Goal: Transaction & Acquisition: Purchase product/service

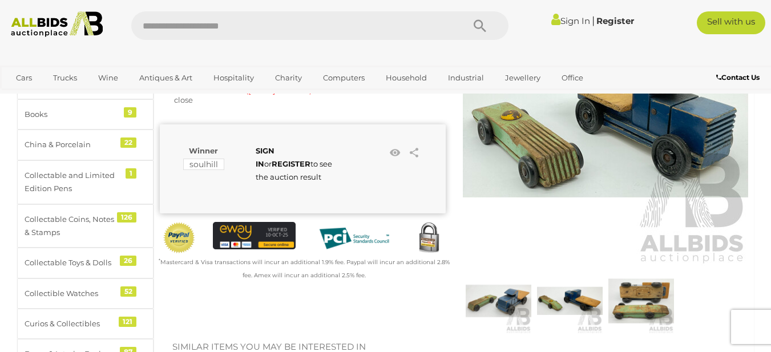
scroll to position [159, 0]
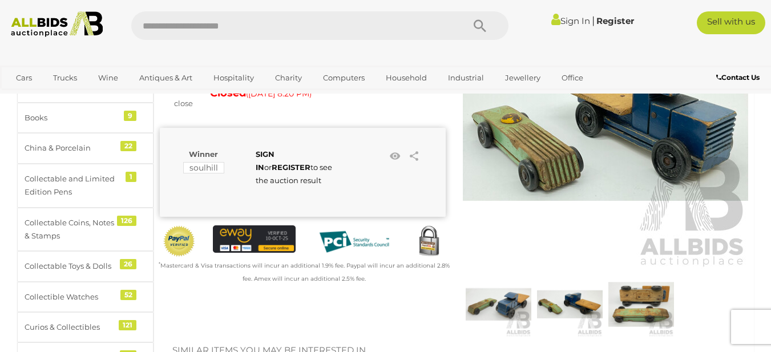
click at [652, 303] on img at bounding box center [641, 305] width 66 height 66
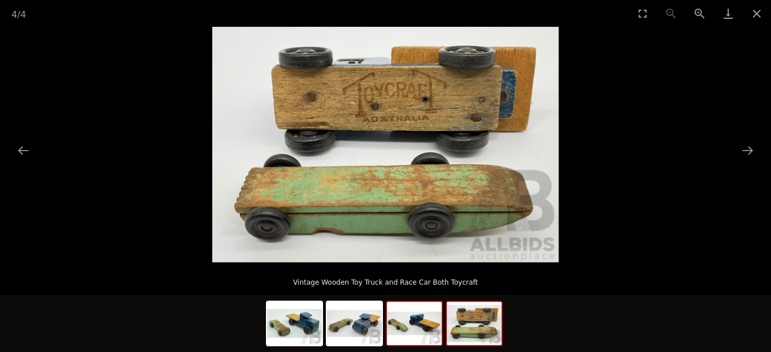
click at [406, 327] on img at bounding box center [414, 323] width 55 height 43
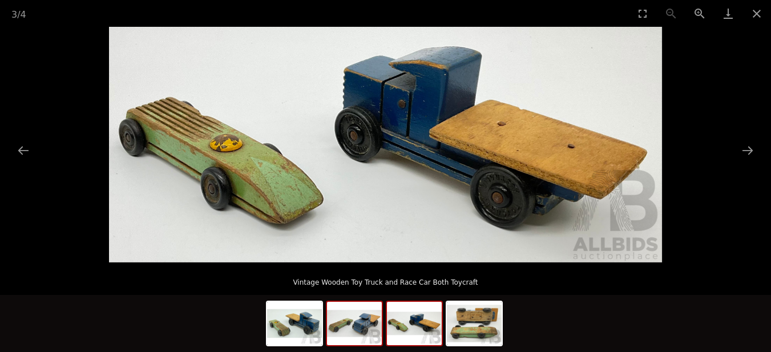
click at [357, 319] on img at bounding box center [354, 323] width 55 height 43
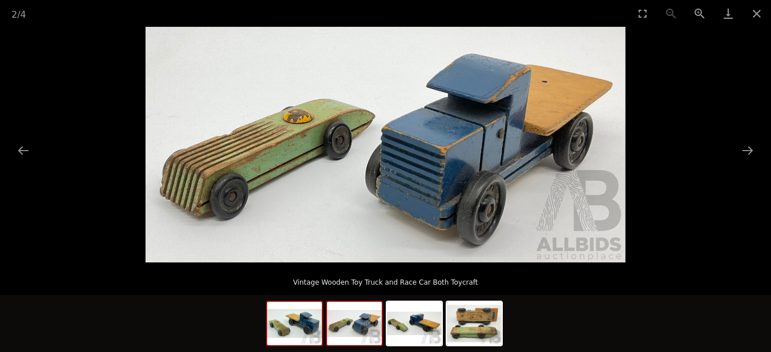
click at [285, 331] on img at bounding box center [294, 323] width 55 height 43
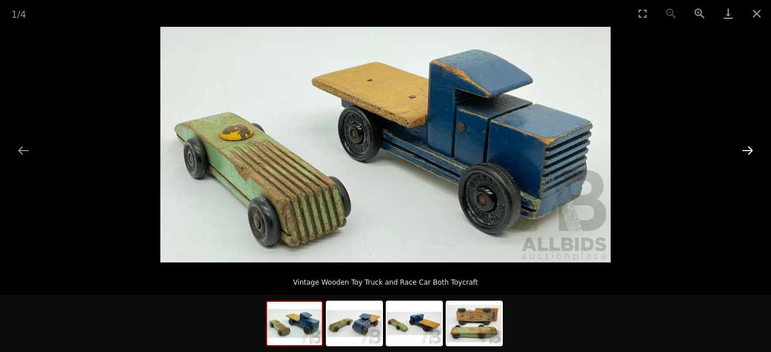
click at [746, 150] on button "Next slide" at bounding box center [748, 150] width 24 height 22
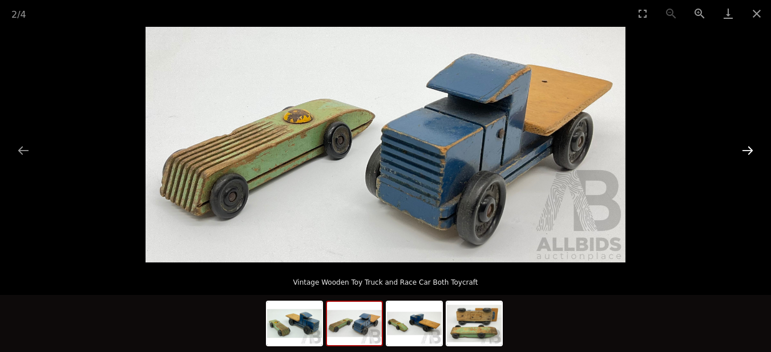
click at [746, 150] on button "Next slide" at bounding box center [748, 150] width 24 height 22
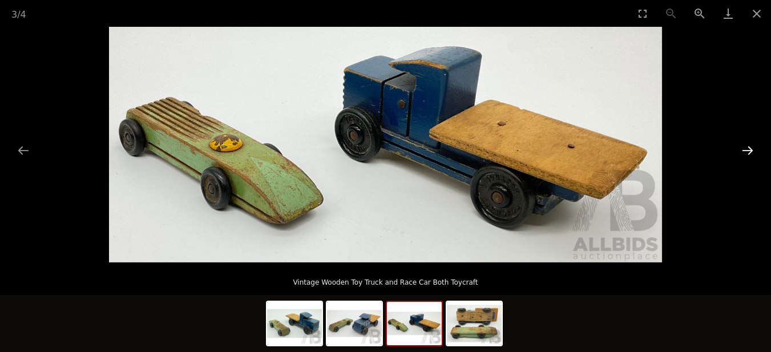
click at [746, 150] on button "Next slide" at bounding box center [748, 150] width 24 height 22
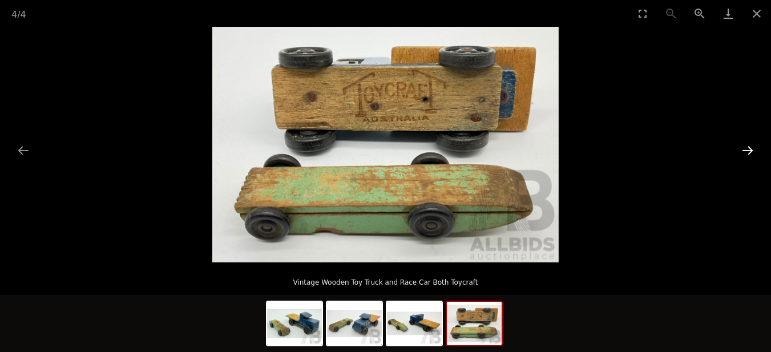
click at [746, 150] on button "Next slide" at bounding box center [748, 150] width 24 height 22
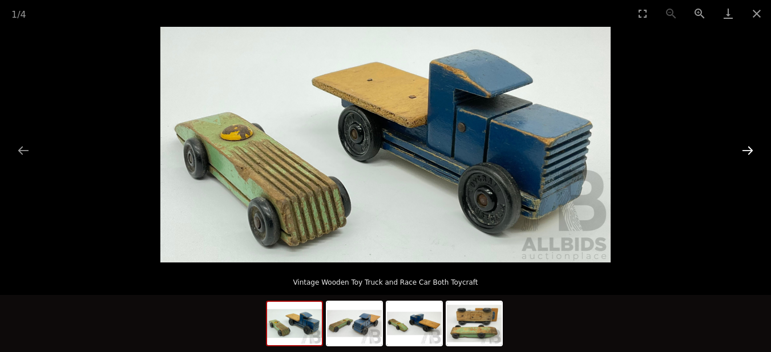
click at [746, 150] on button "Next slide" at bounding box center [748, 150] width 24 height 22
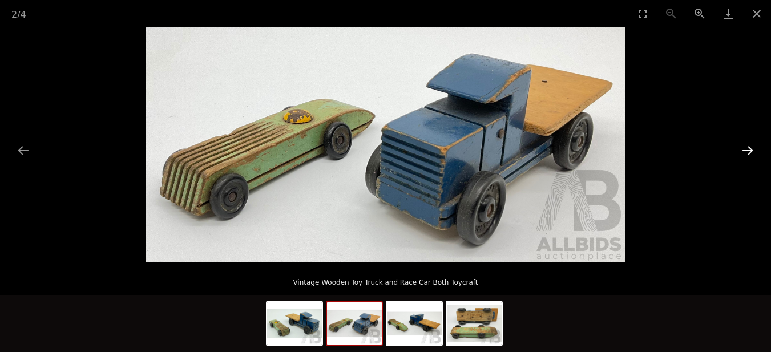
click at [746, 150] on button "Next slide" at bounding box center [748, 150] width 24 height 22
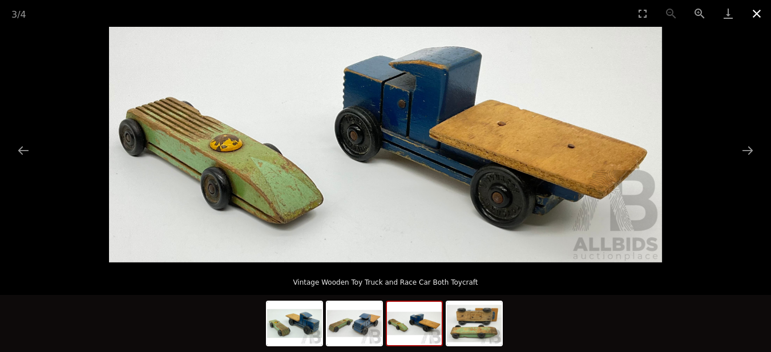
click at [760, 14] on button "Close gallery" at bounding box center [757, 13] width 29 height 27
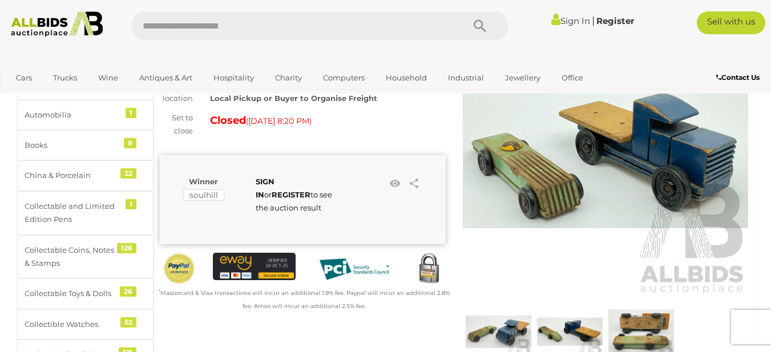
scroll to position [7, 0]
